Goal: Task Accomplishment & Management: Use online tool/utility

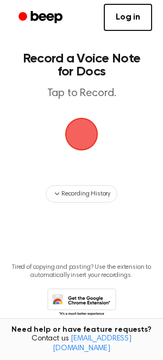
click at [75, 146] on span "button" at bounding box center [81, 133] width 39 height 39
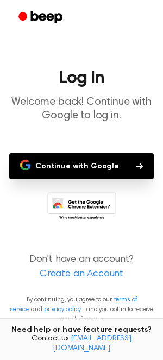
click at [75, 161] on button "Continue with Google" at bounding box center [81, 166] width 144 height 26
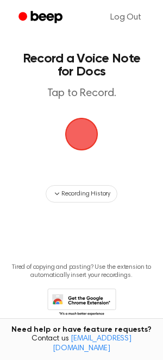
click at [80, 139] on span "button" at bounding box center [81, 133] width 59 height 59
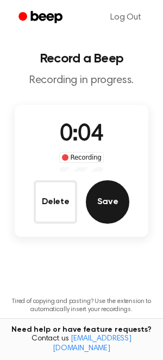
click at [104, 194] on button "Save" at bounding box center [107, 201] width 43 height 43
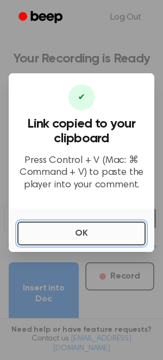
click at [76, 226] on button "OK" at bounding box center [81, 233] width 128 height 24
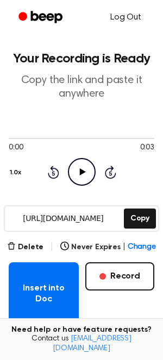
click at [123, 21] on link "Log Out" at bounding box center [125, 17] width 53 height 26
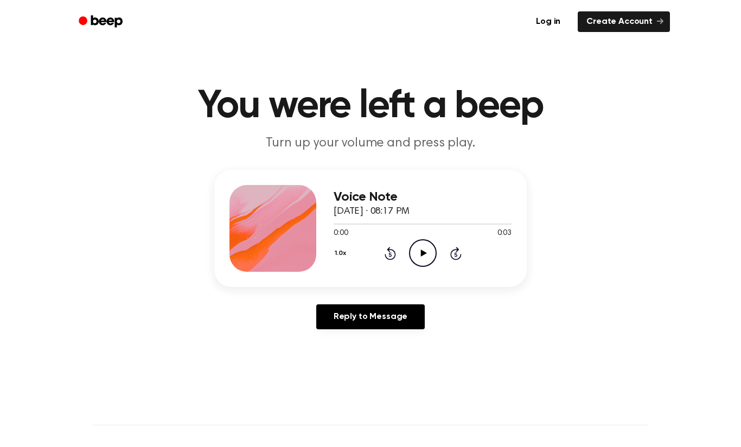
click at [424, 251] on icon "Play Audio" at bounding box center [423, 253] width 28 height 28
